Goal: Information Seeking & Learning: Learn about a topic

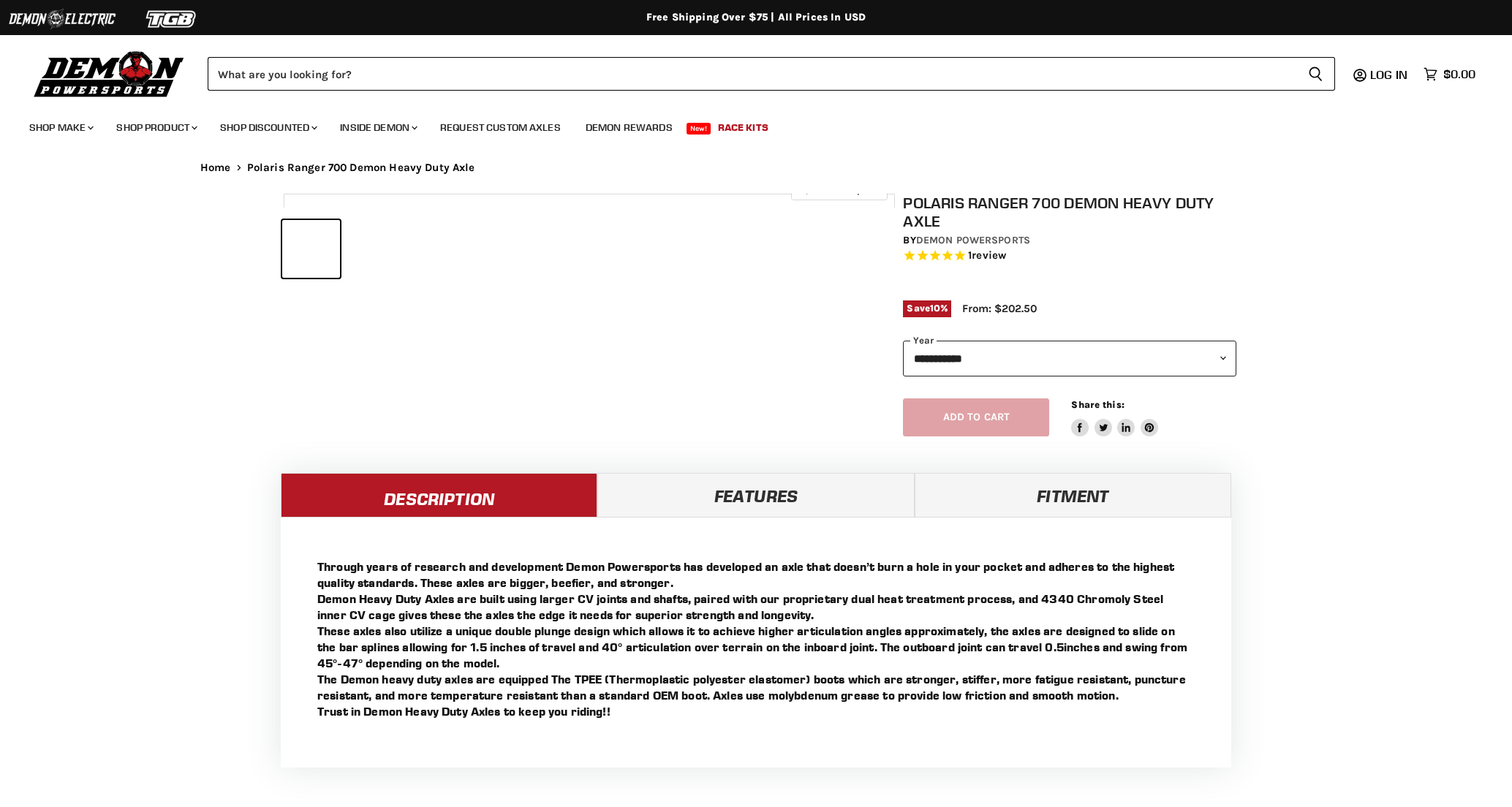
select select "******"
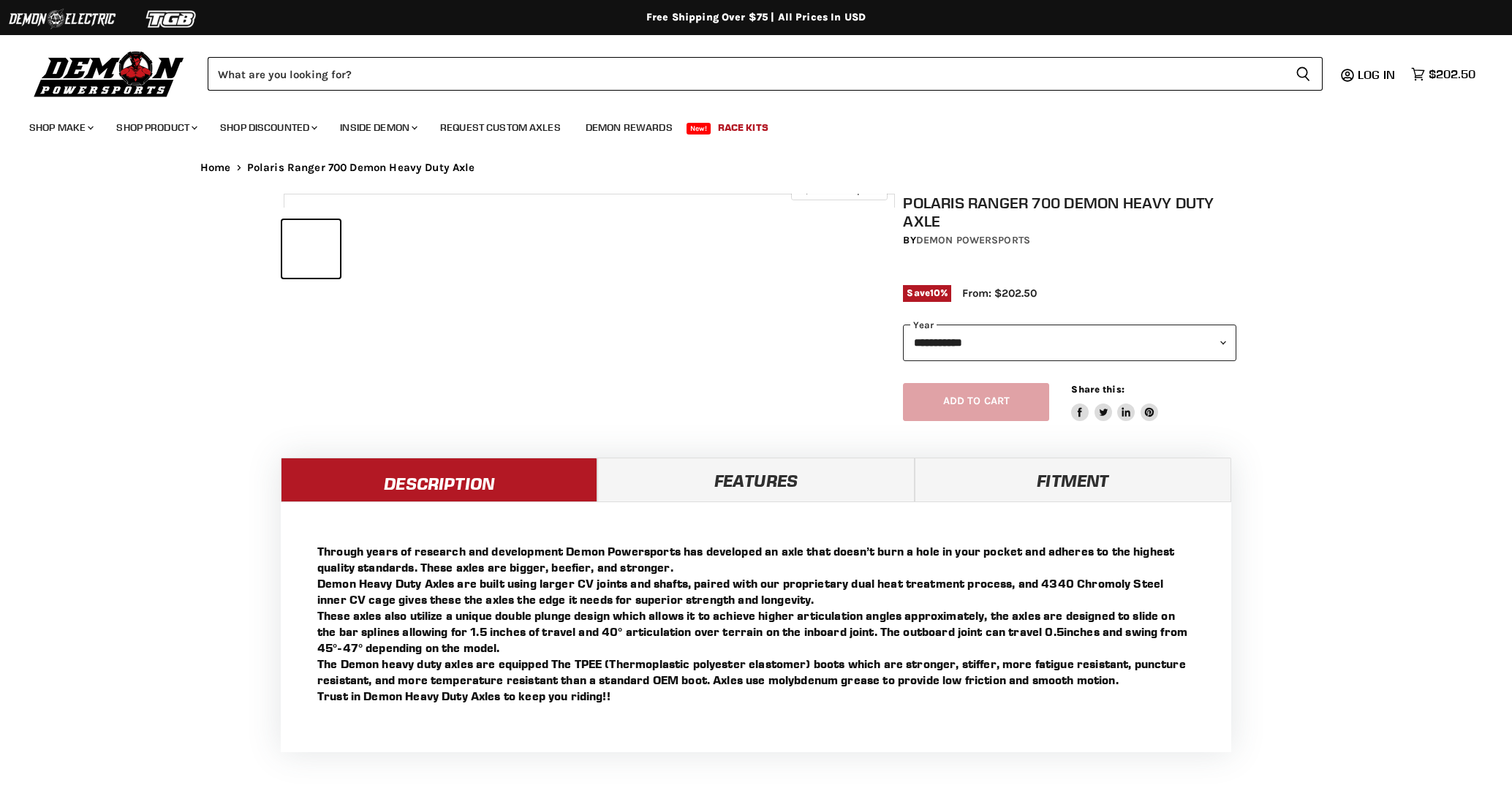
select select "******"
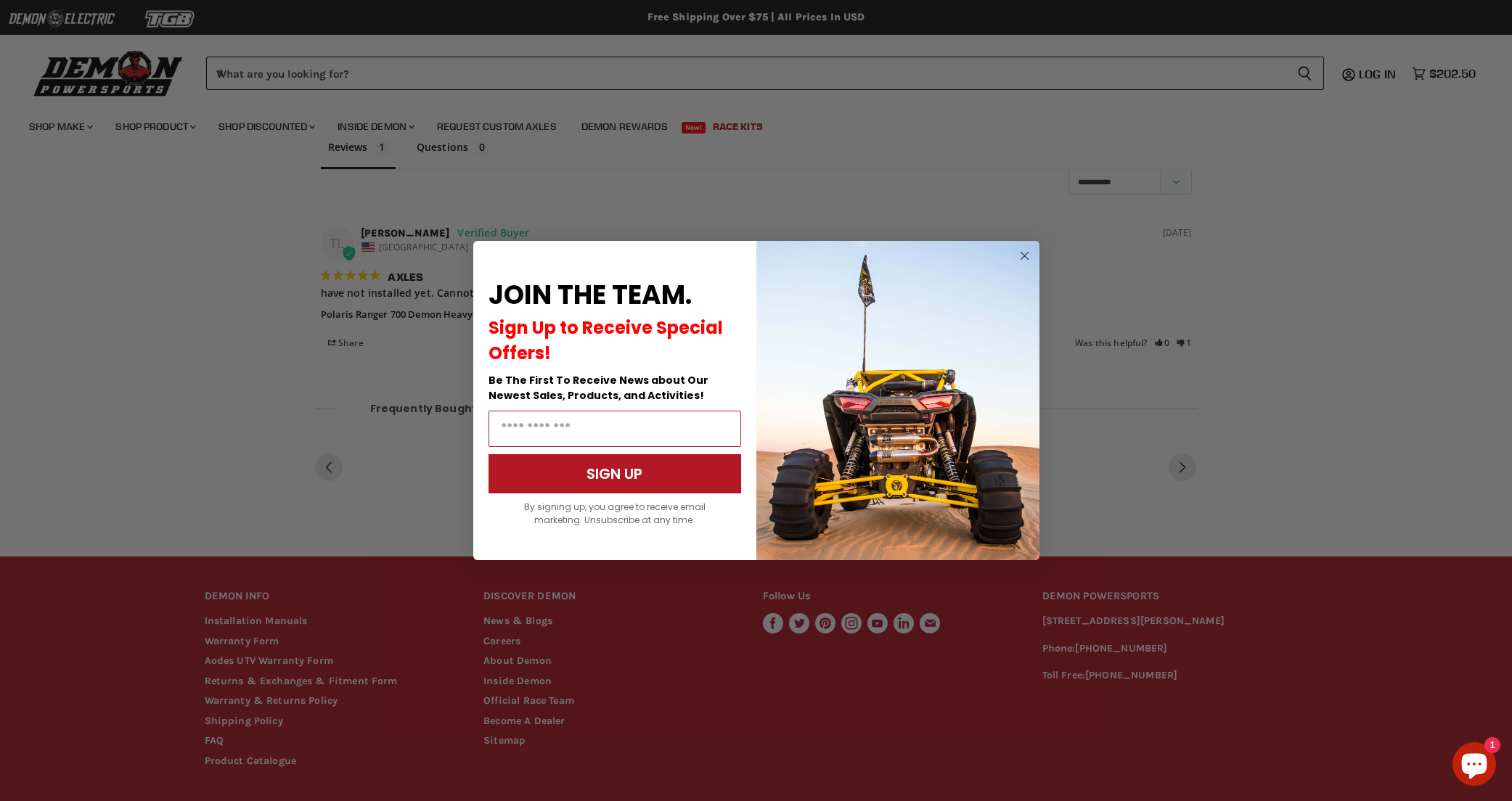
scroll to position [823, 0]
